Goal: Obtain resource: Obtain resource

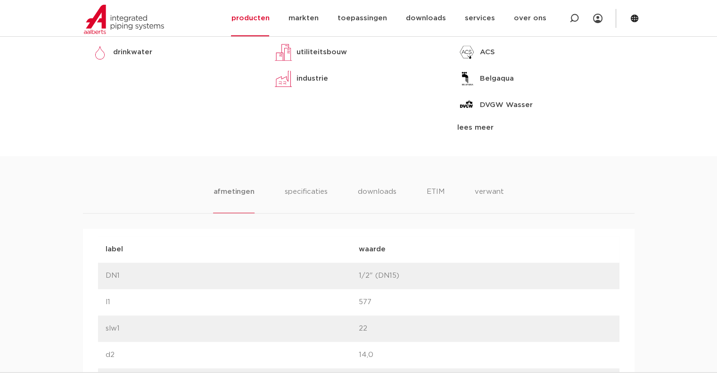
scroll to position [377, 0]
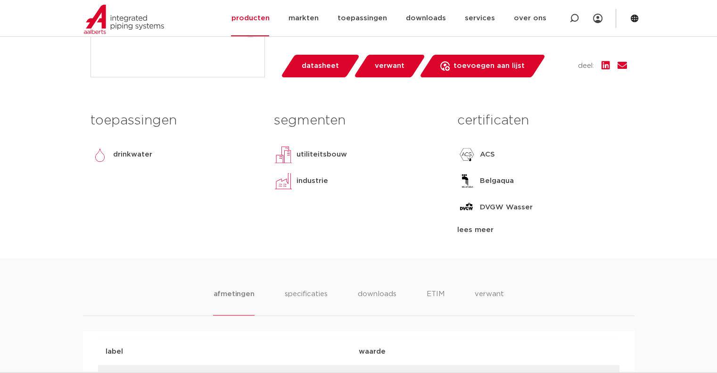
click at [315, 68] on span "datasheet" at bounding box center [320, 65] width 37 height 15
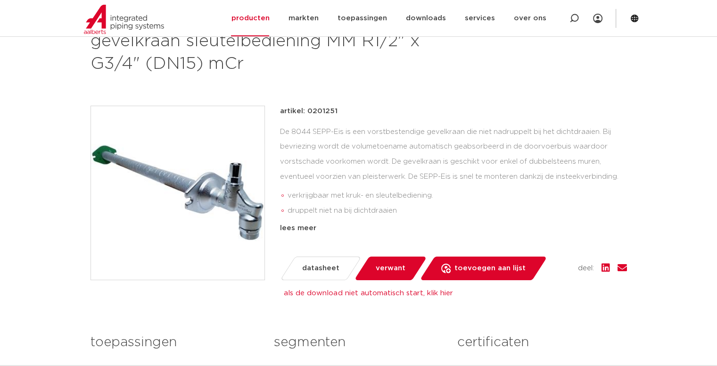
scroll to position [160, 0]
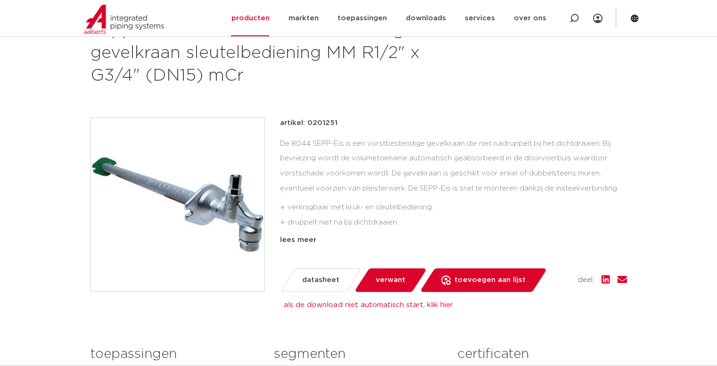
scroll to position [141, 0]
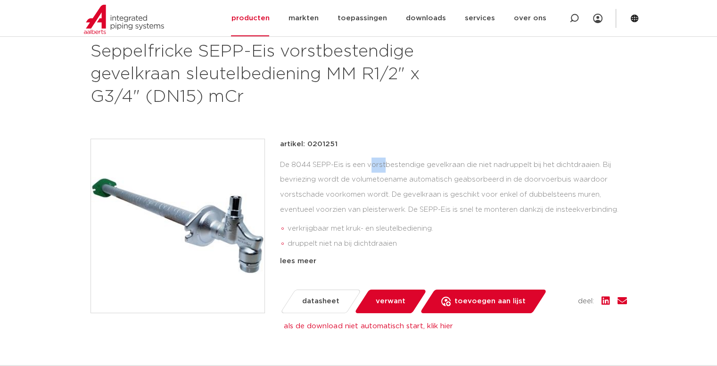
drag, startPoint x: 295, startPoint y: 164, endPoint x: 311, endPoint y: 164, distance: 16.0
click at [311, 164] on div "De 8044 SEPP-Eis is een vorstbestendige gevelkraan die niet nadruppelt bij het …" at bounding box center [453, 204] width 347 height 94
click at [323, 148] on p "artikel: 0201251" at bounding box center [308, 144] width 57 height 11
drag, startPoint x: 291, startPoint y: 164, endPoint x: 341, endPoint y: 162, distance: 49.5
click at [342, 161] on div "De 8044 SEPP-Eis is een vorstbestendige gevelkraan die niet nadruppelt bij het …" at bounding box center [453, 204] width 347 height 94
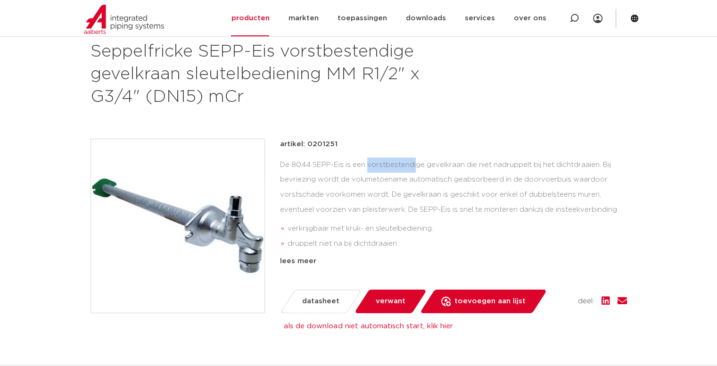
copy div "8044 SEPP-Eis"
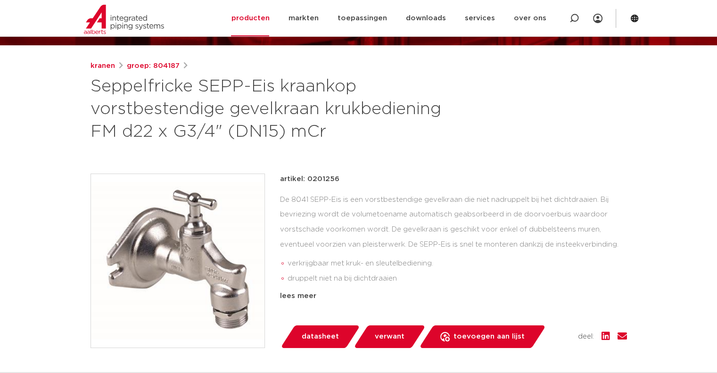
scroll to position [106, 0]
